Goal: Use online tool/utility: Utilize a website feature to perform a specific function

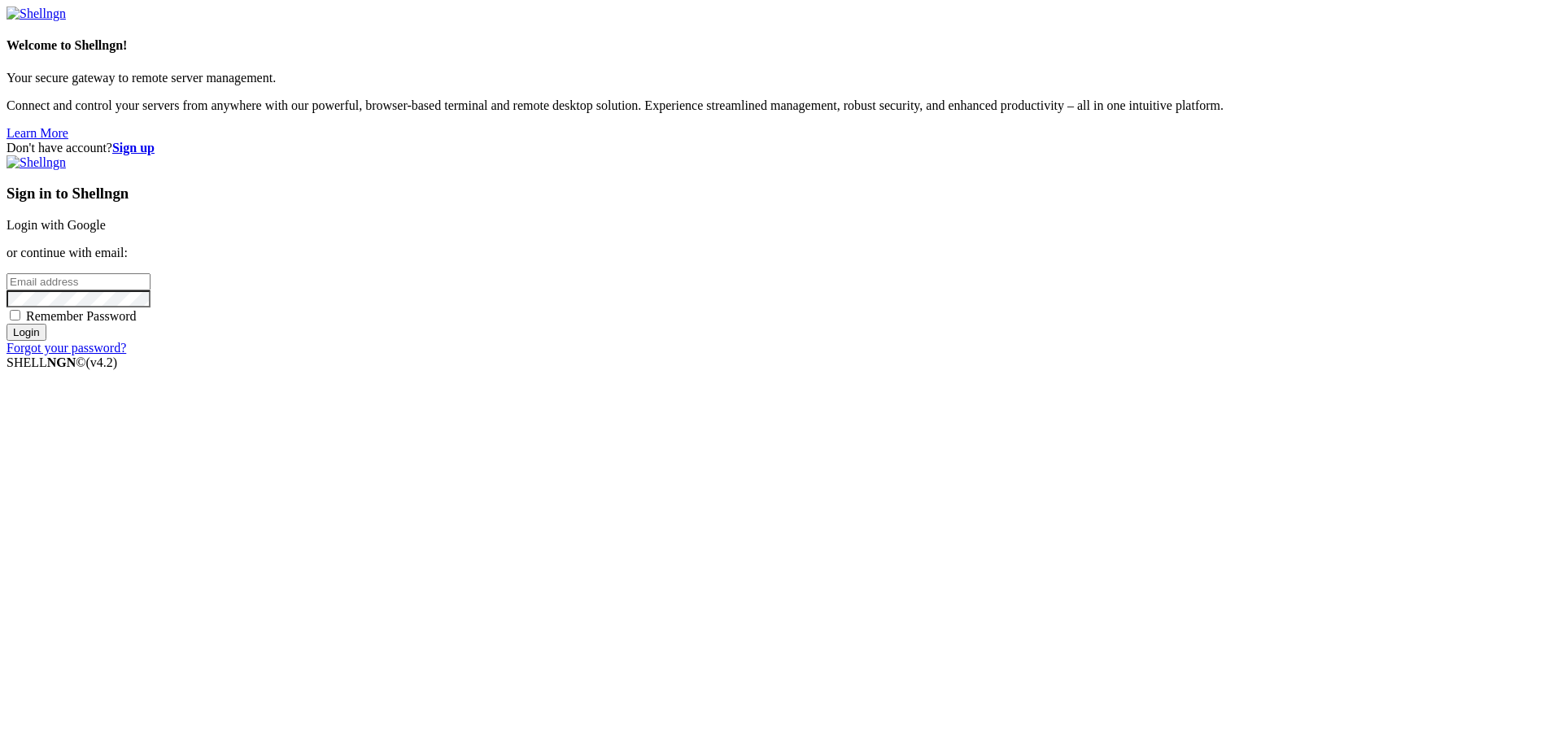
click at [106, 232] on link "Login with Google" at bounding box center [56, 225] width 99 height 14
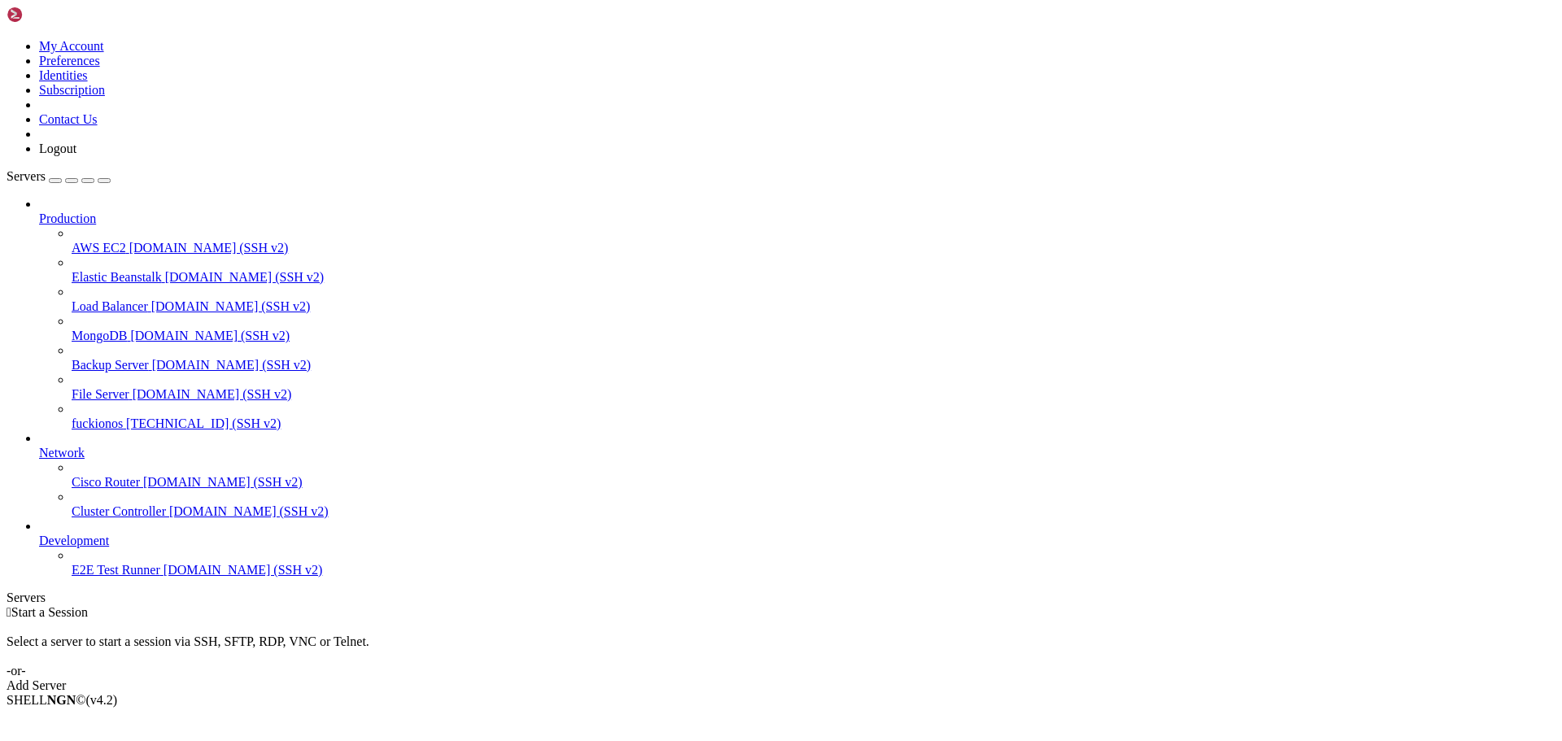
click at [81, 416] on span "fuckionos" at bounding box center [97, 423] width 51 height 14
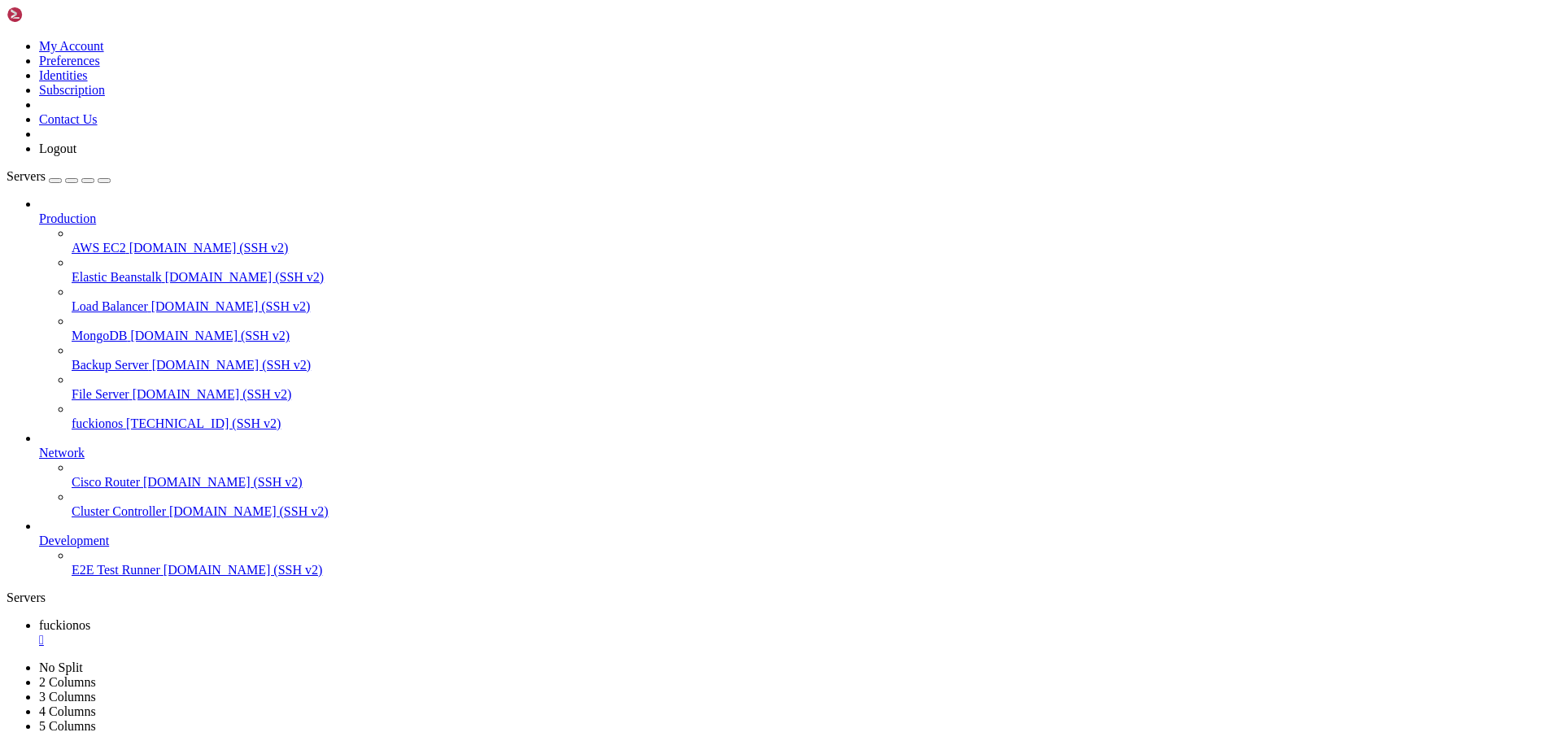
scroll to position [1952, 0]
drag, startPoint x: 154, startPoint y: 1390, endPoint x: 107, endPoint y: 1283, distance: 117.3
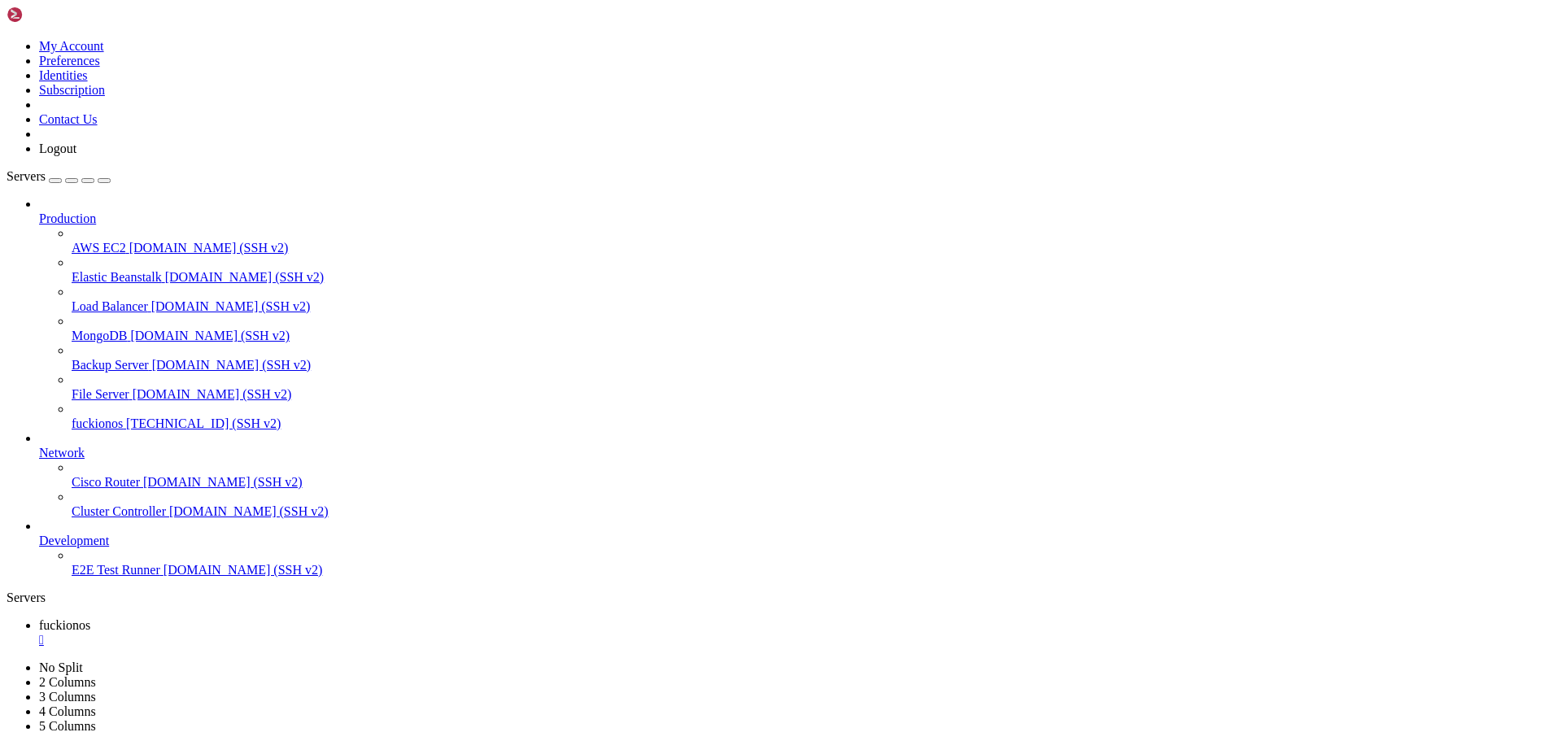
drag, startPoint x: 324, startPoint y: 1515, endPoint x: 107, endPoint y: 1200, distance: 383.1
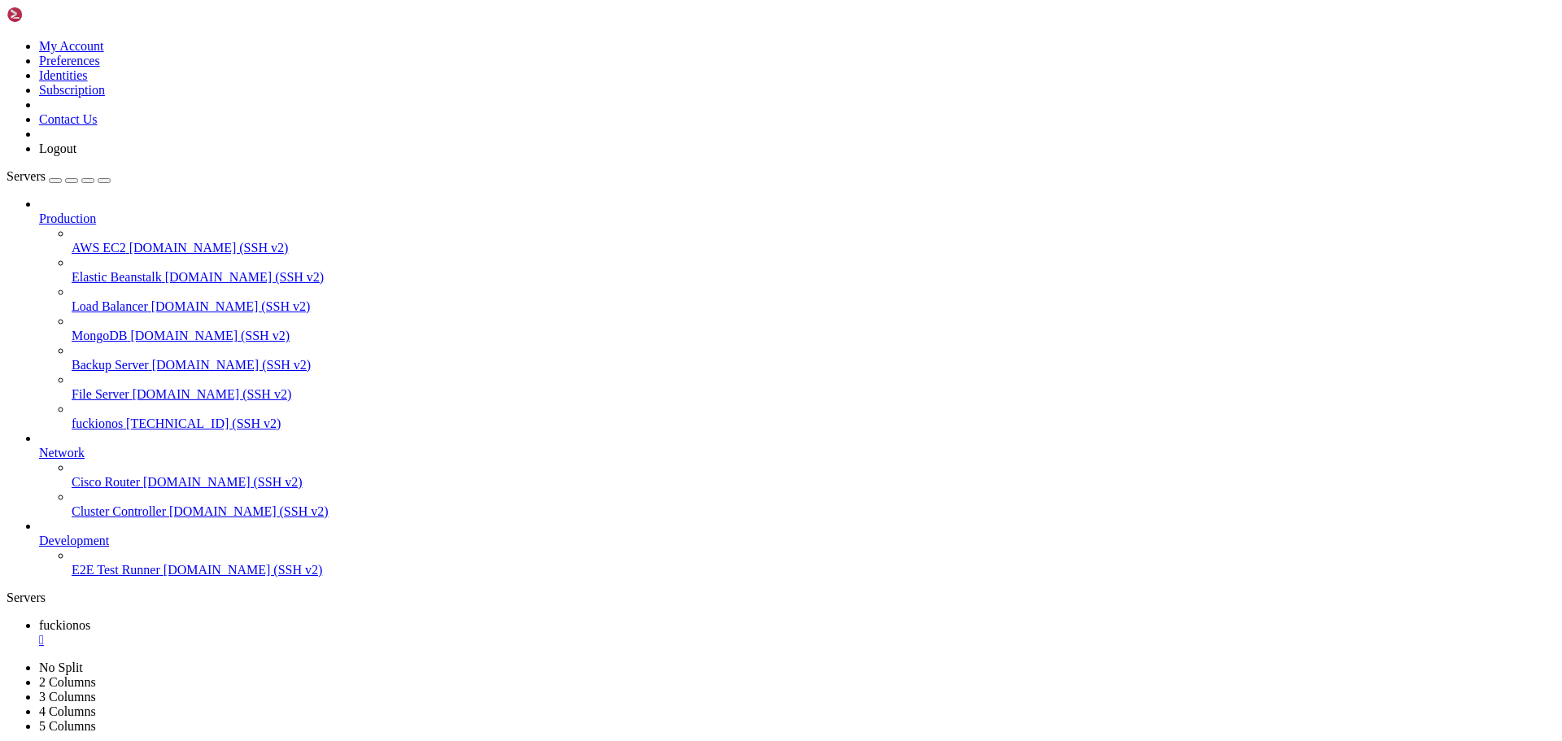
drag, startPoint x: 111, startPoint y: 1041, endPoint x: 430, endPoint y: 1392, distance: 473.9
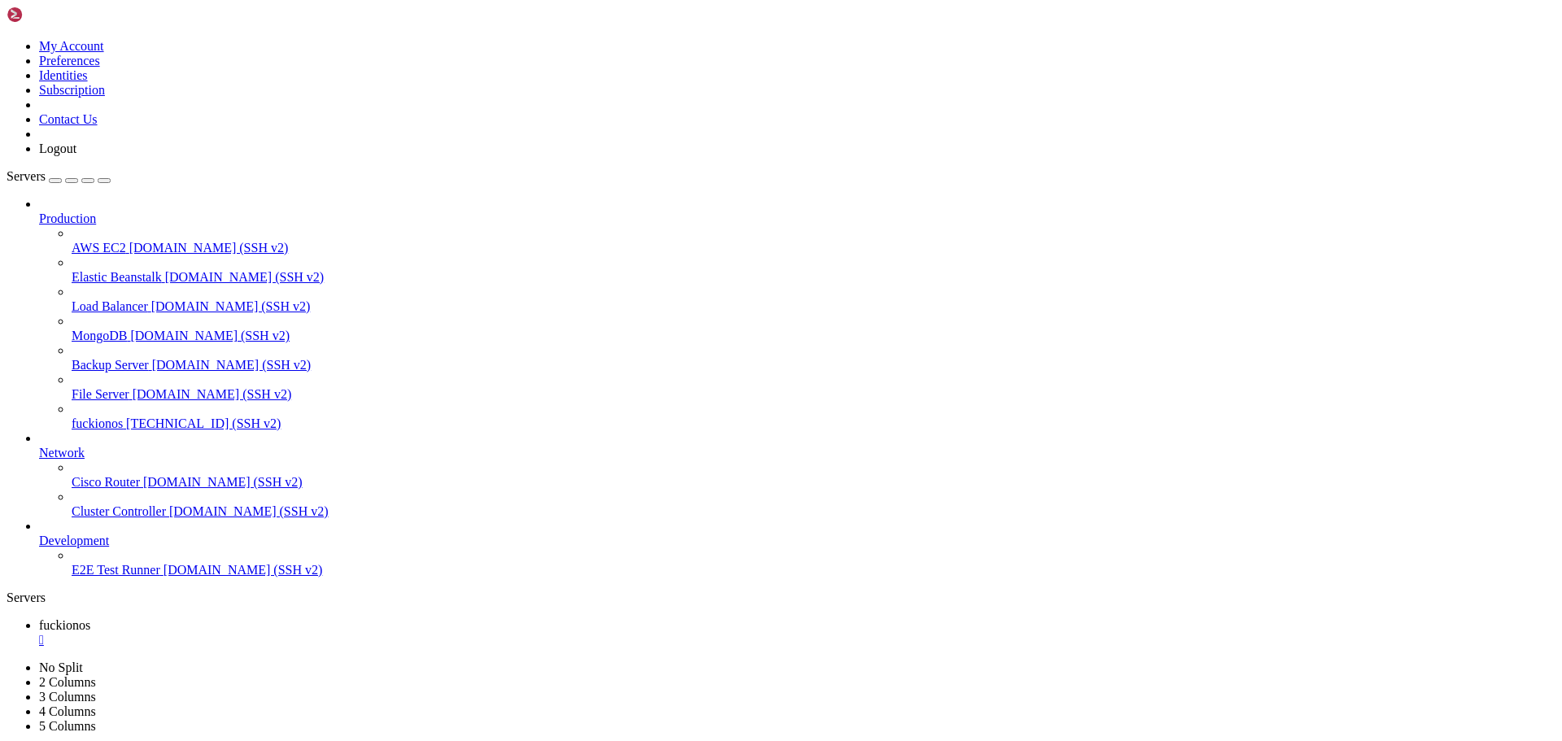
drag, startPoint x: 107, startPoint y: 1192, endPoint x: 378, endPoint y: 1386, distance: 333.4
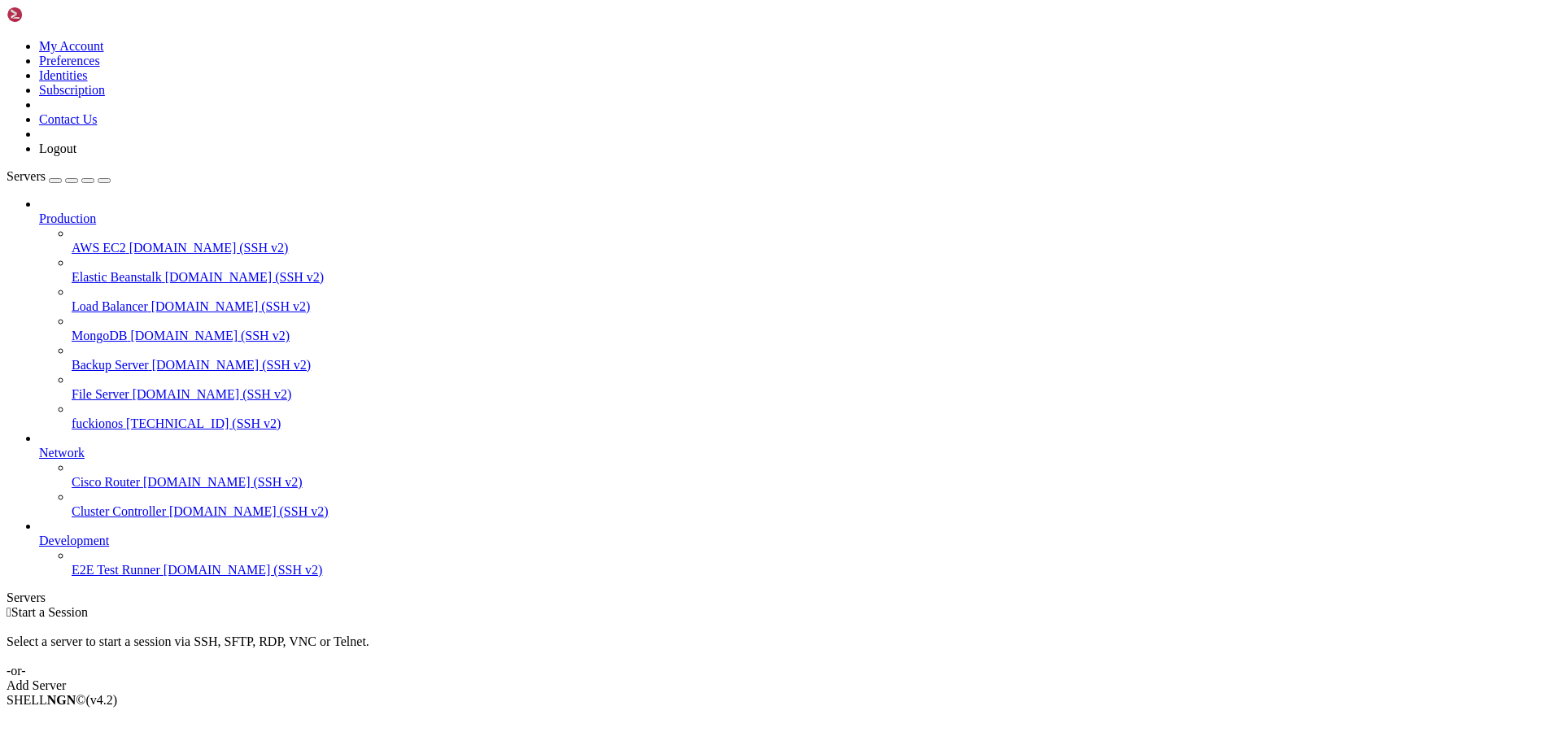
click at [107, 416] on span "fuckionos" at bounding box center [97, 423] width 51 height 14
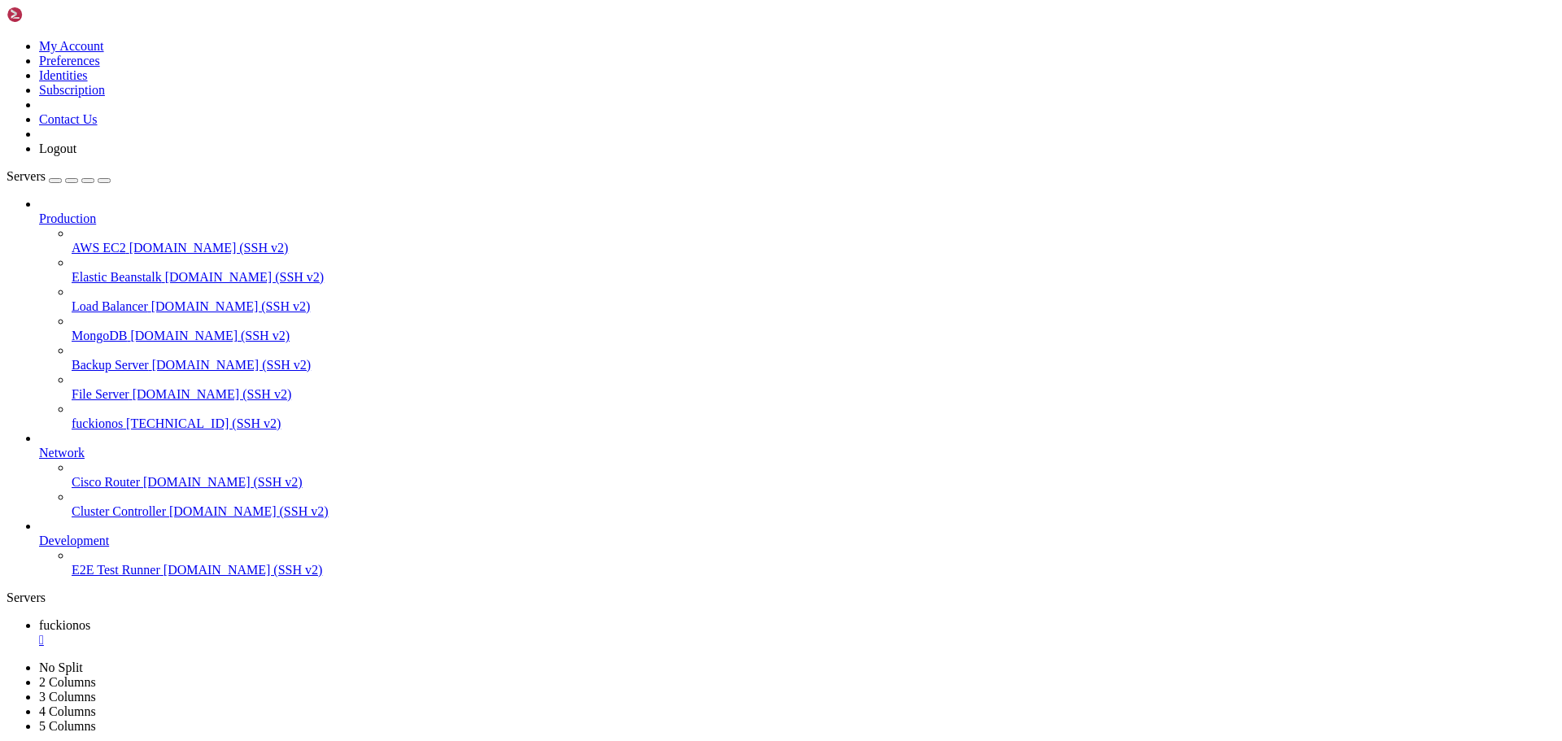
drag, startPoint x: 343, startPoint y: 1393, endPoint x: 120, endPoint y: 1201, distance: 295.3
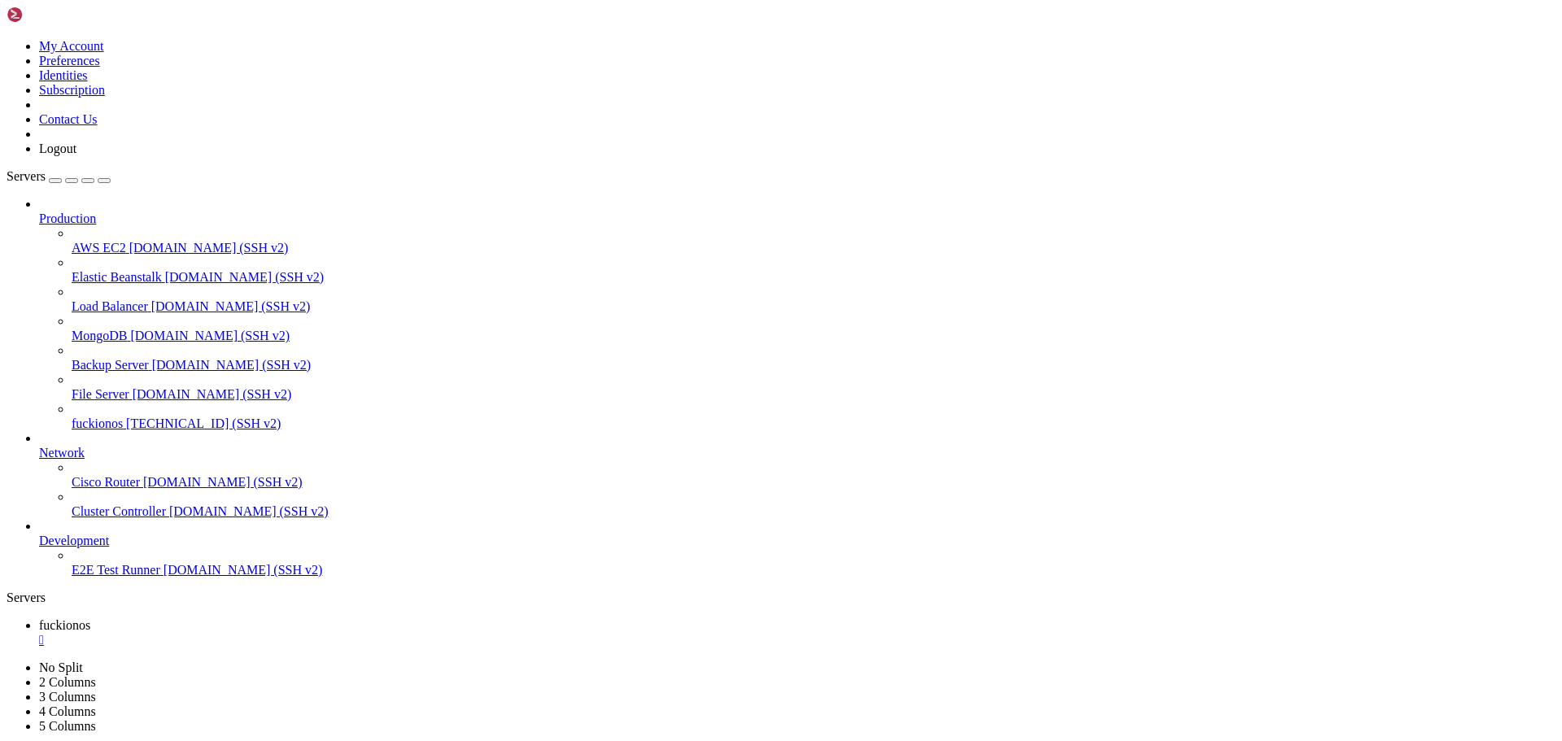
scroll to position [857, 0]
drag, startPoint x: 1271, startPoint y: 1041, endPoint x: 1263, endPoint y: 1043, distance: 8.3
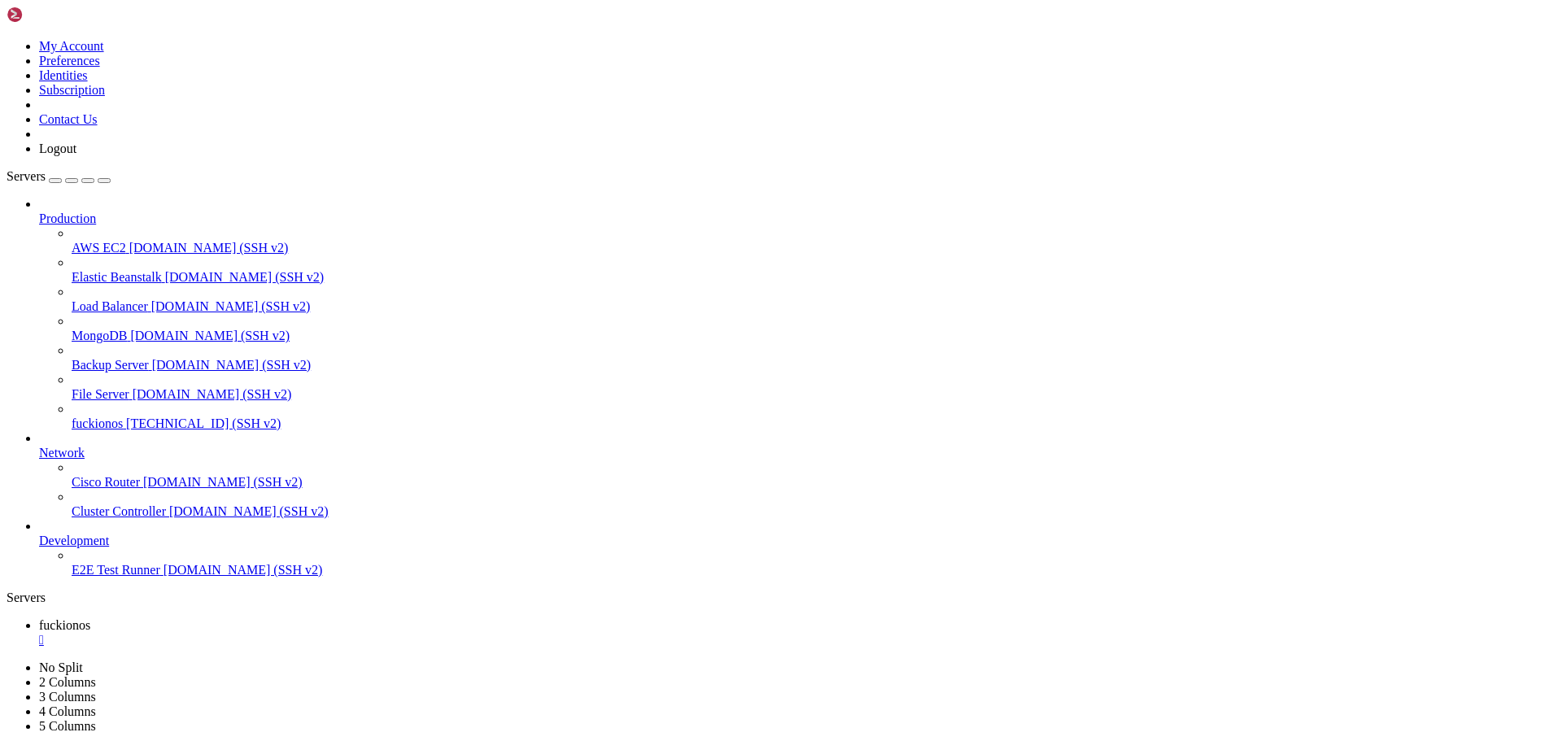
scroll to position [2752, 0]
drag, startPoint x: 397, startPoint y: 1319, endPoint x: 78, endPoint y: 1030, distance: 430.2
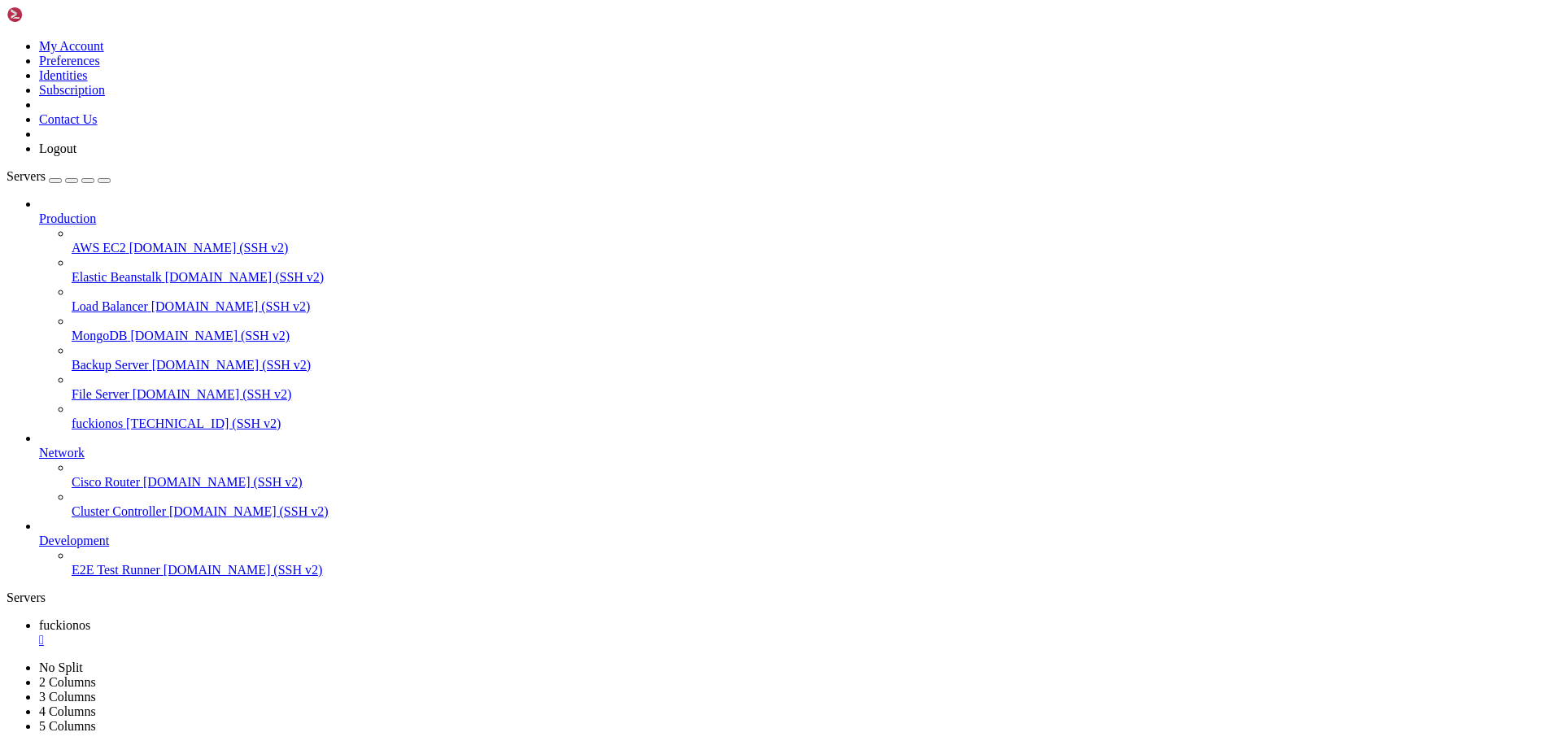
scroll to position [2946, 0]
